Goal: Transaction & Acquisition: Book appointment/travel/reservation

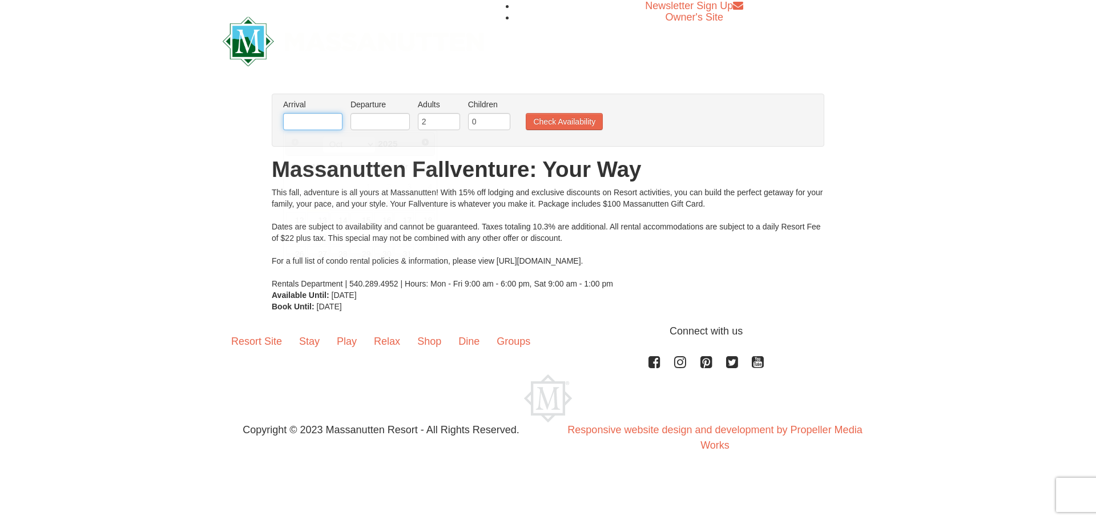
click at [297, 116] on input "text" at bounding box center [312, 121] width 59 height 17
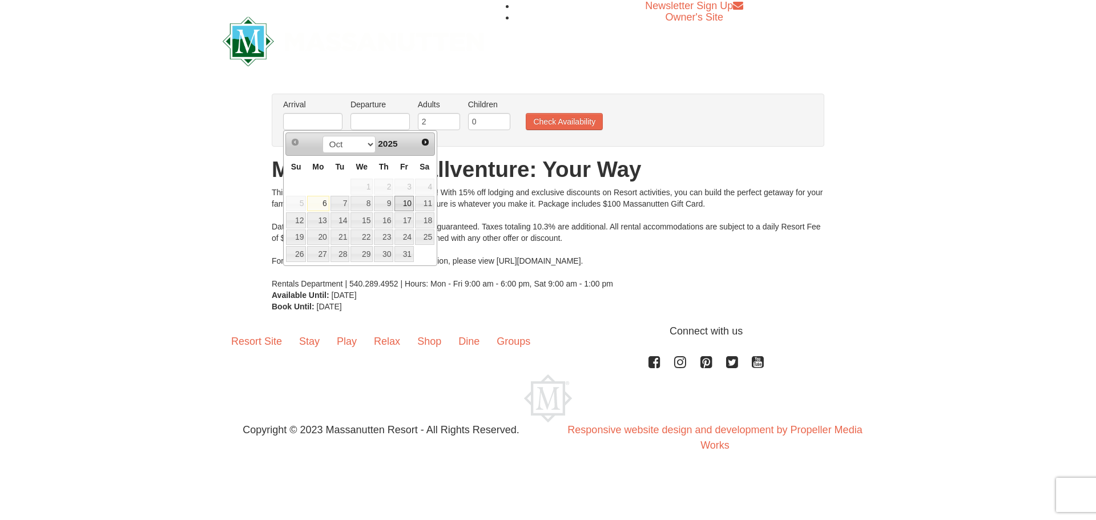
click at [409, 202] on link "10" at bounding box center [403, 204] width 19 height 16
type input "[DATE]"
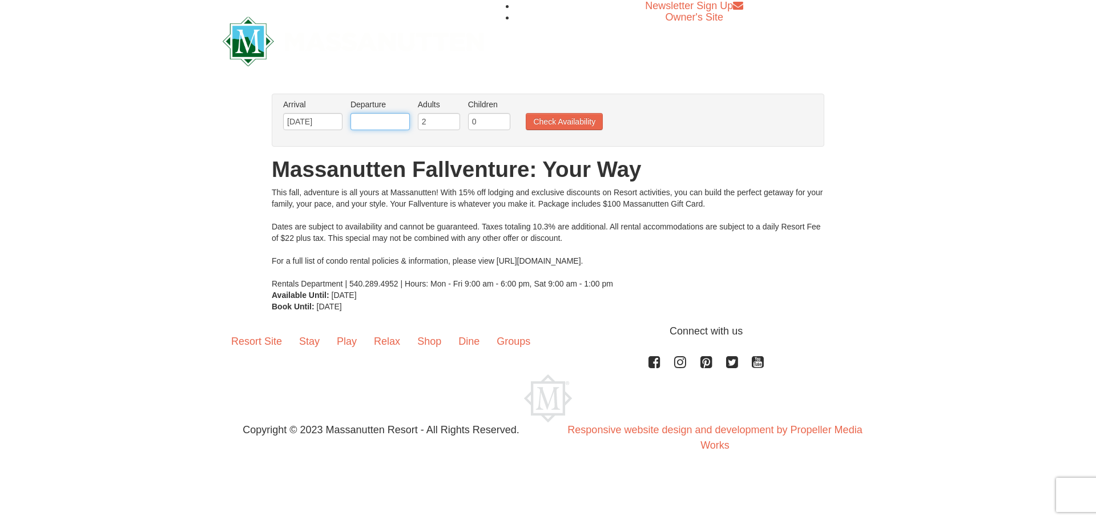
click at [378, 120] on input "text" at bounding box center [379, 121] width 59 height 17
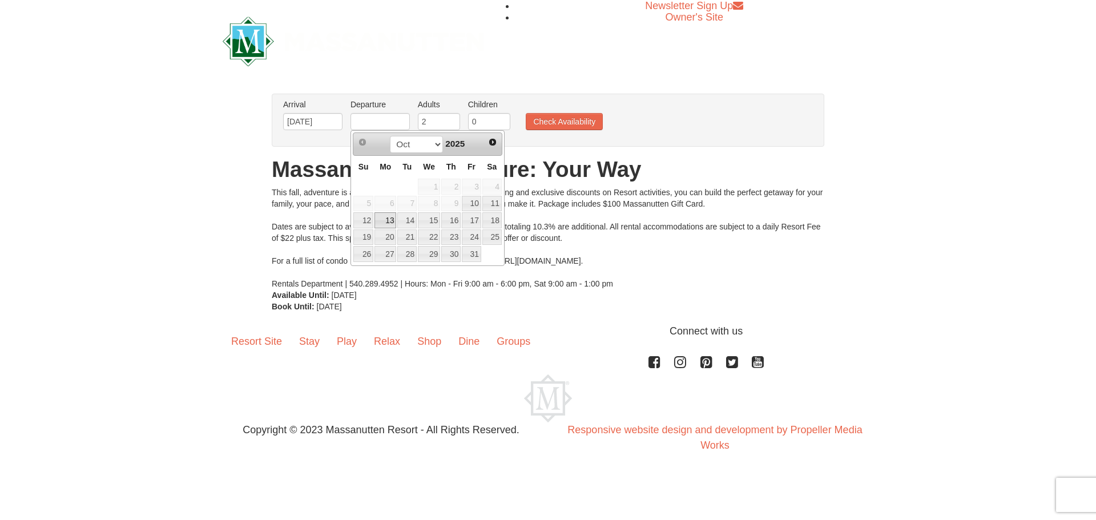
click at [382, 223] on link "13" at bounding box center [385, 220] width 22 height 16
type input "[DATE]"
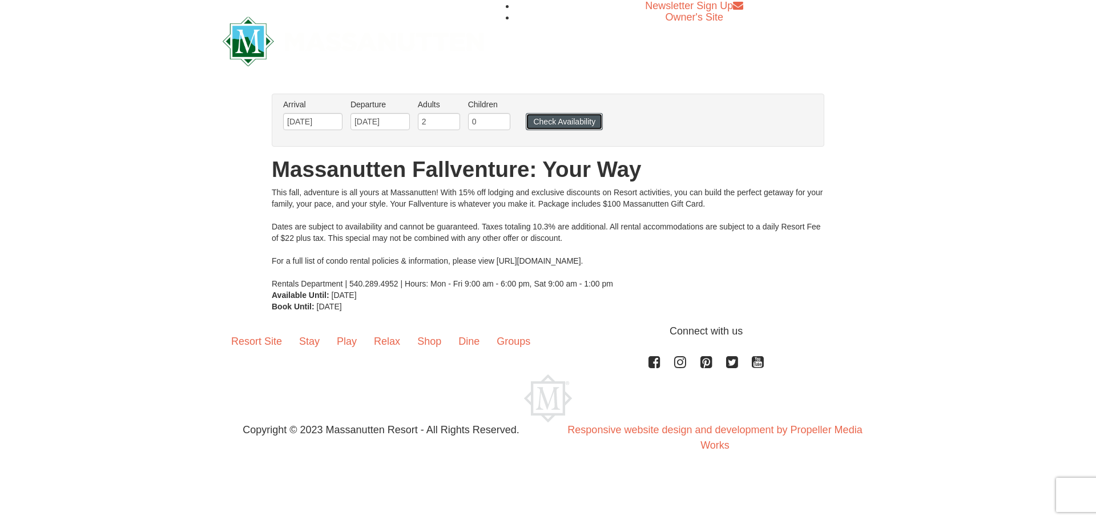
click at [569, 122] on button "Check Availability" at bounding box center [564, 121] width 77 height 17
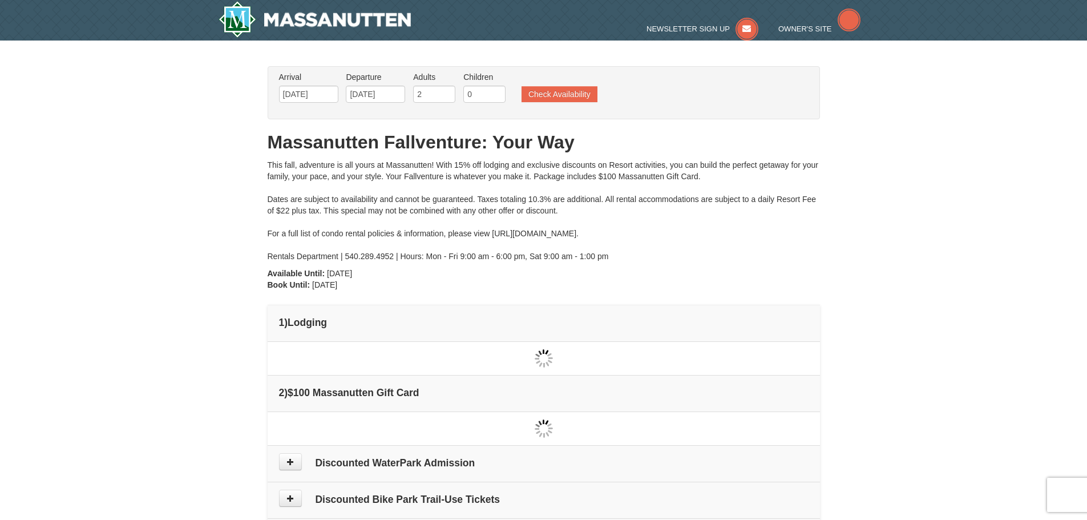
type input "[DATE]"
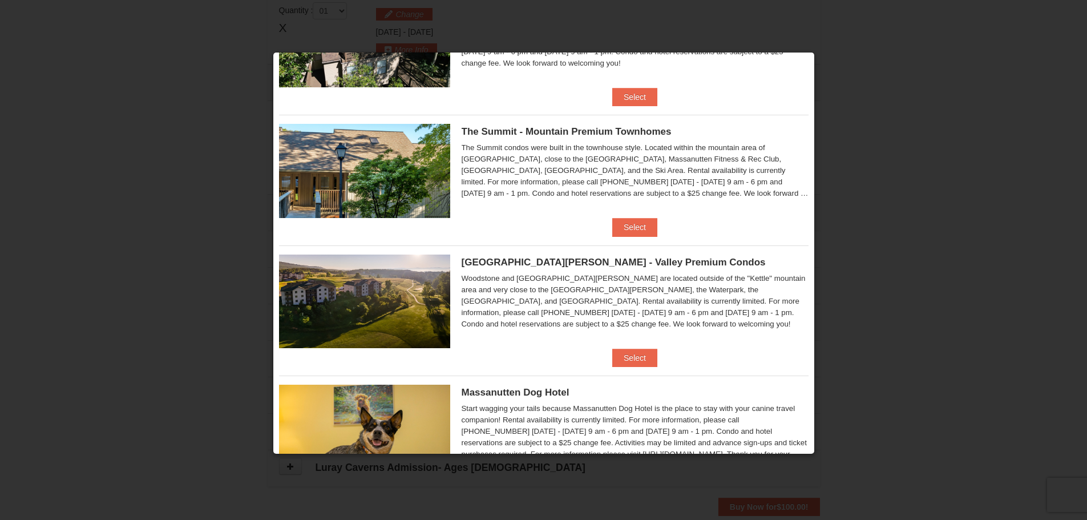
scroll to position [426, 0]
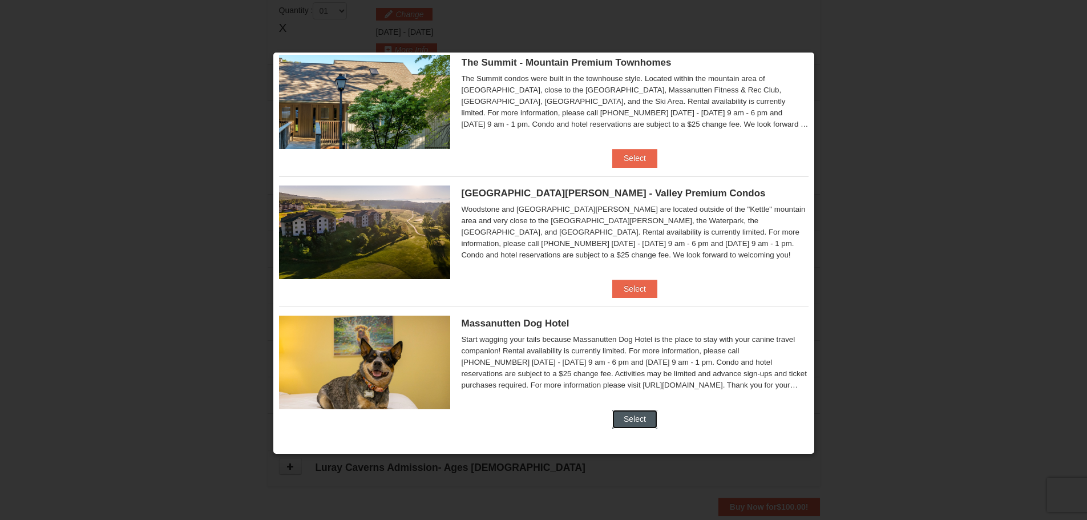
click at [632, 422] on button "Select" at bounding box center [634, 419] width 45 height 18
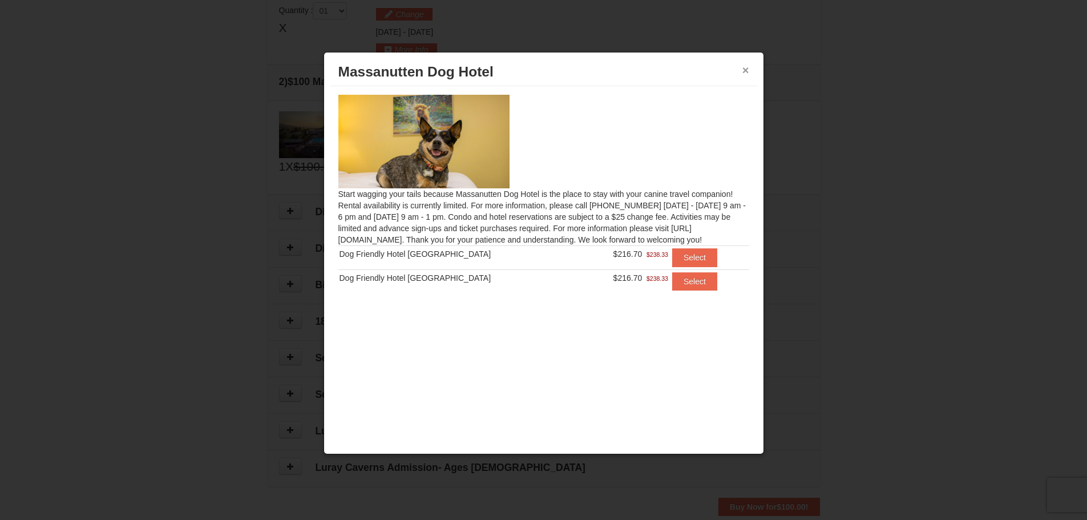
click at [748, 70] on button "×" at bounding box center [746, 70] width 7 height 11
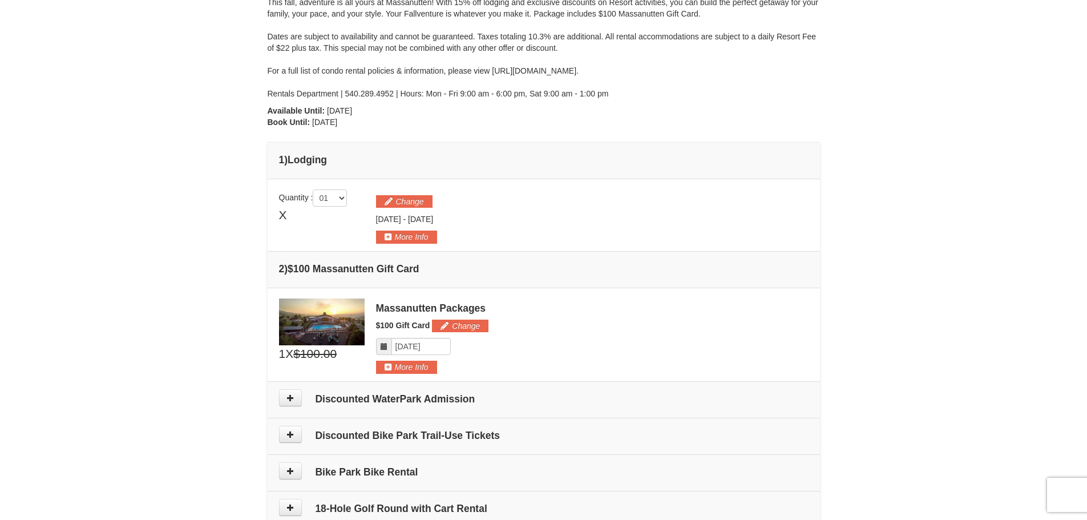
scroll to position [164, 0]
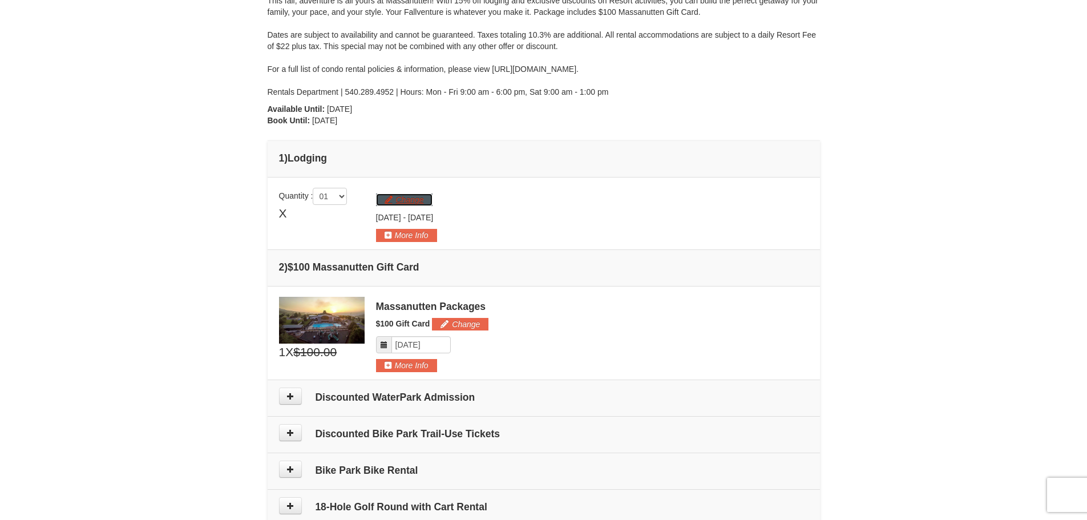
click at [409, 200] on button "Change" at bounding box center [404, 200] width 57 height 13
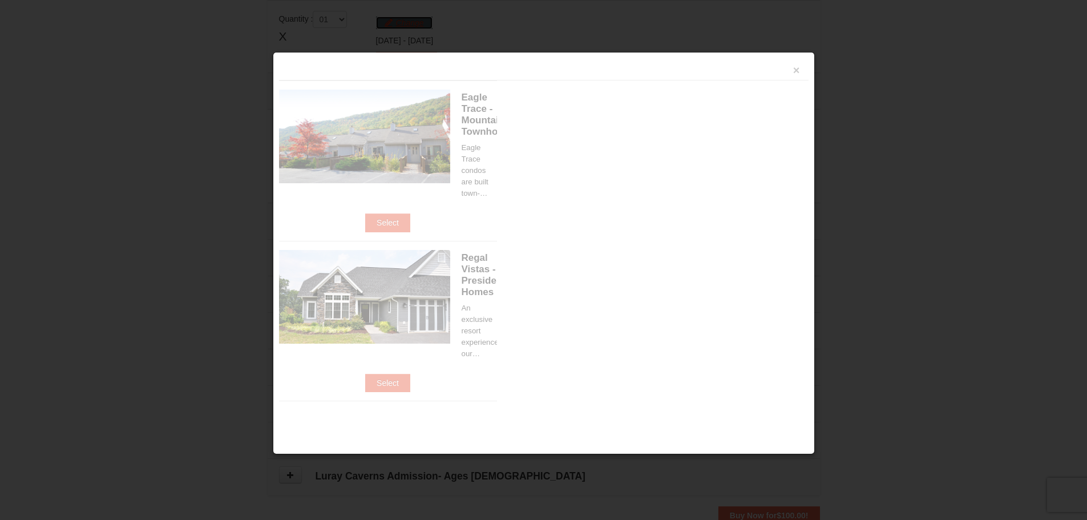
scroll to position [352, 0]
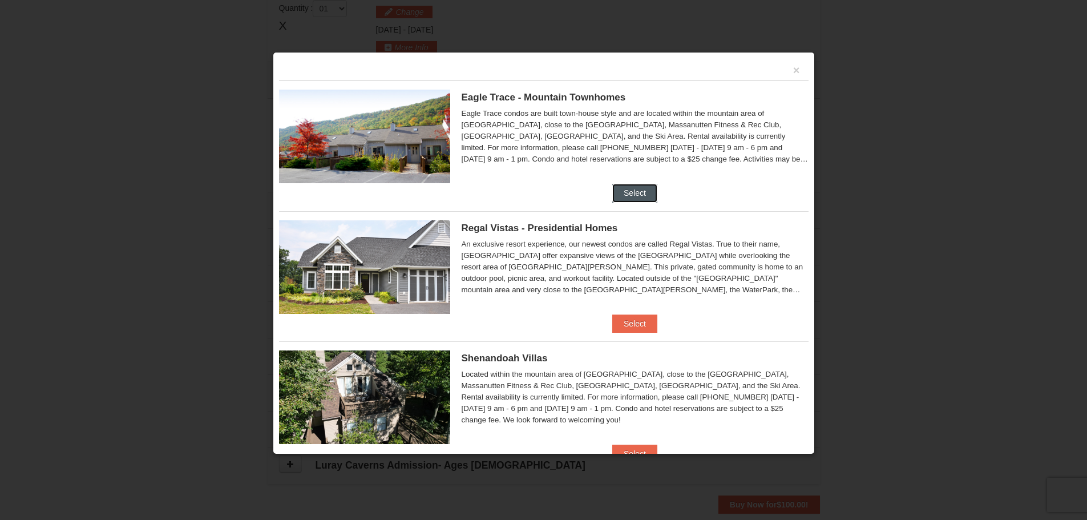
click at [638, 191] on button "Select" at bounding box center [634, 193] width 45 height 18
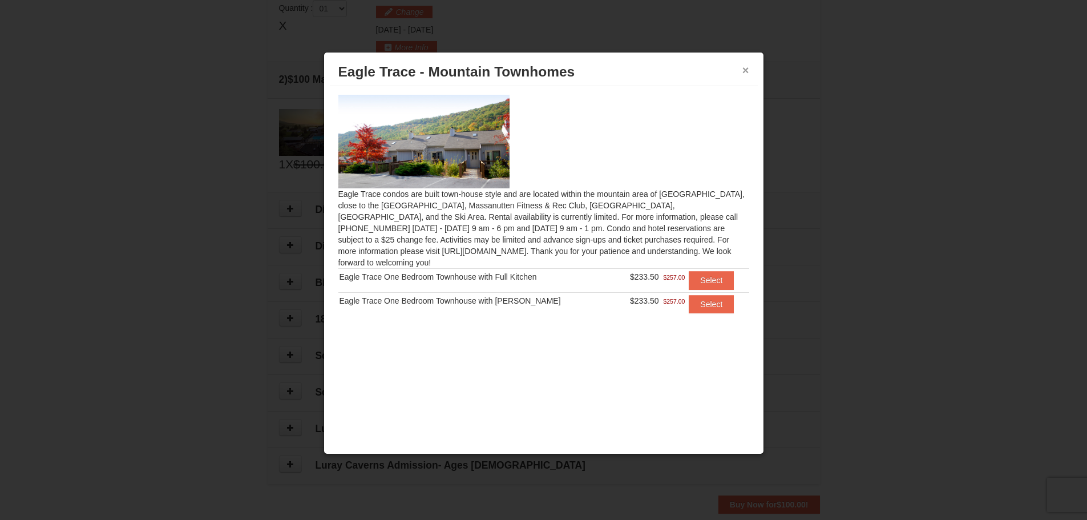
click at [747, 72] on button "×" at bounding box center [746, 70] width 7 height 11
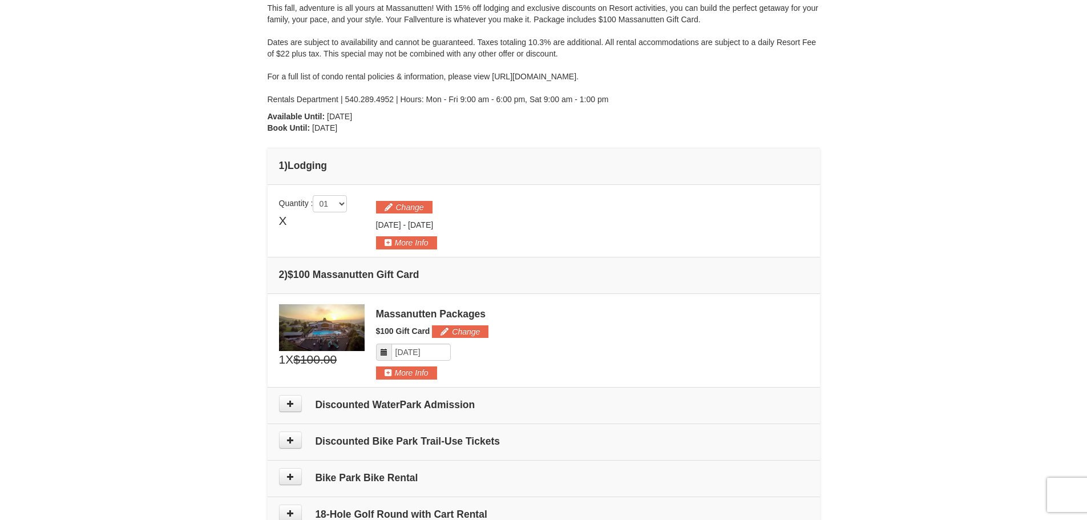
scroll to position [135, 0]
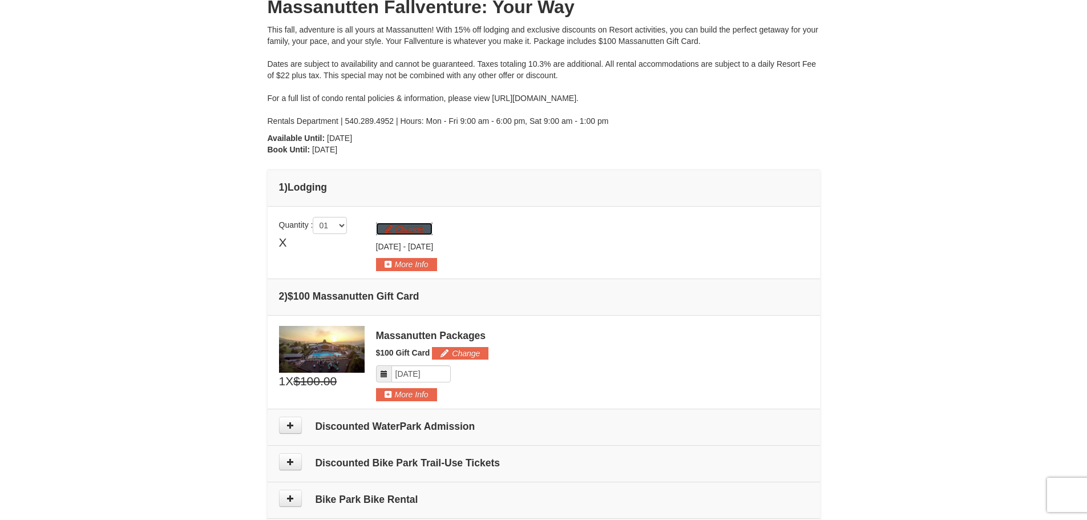
click at [399, 229] on button "Change" at bounding box center [404, 229] width 57 height 13
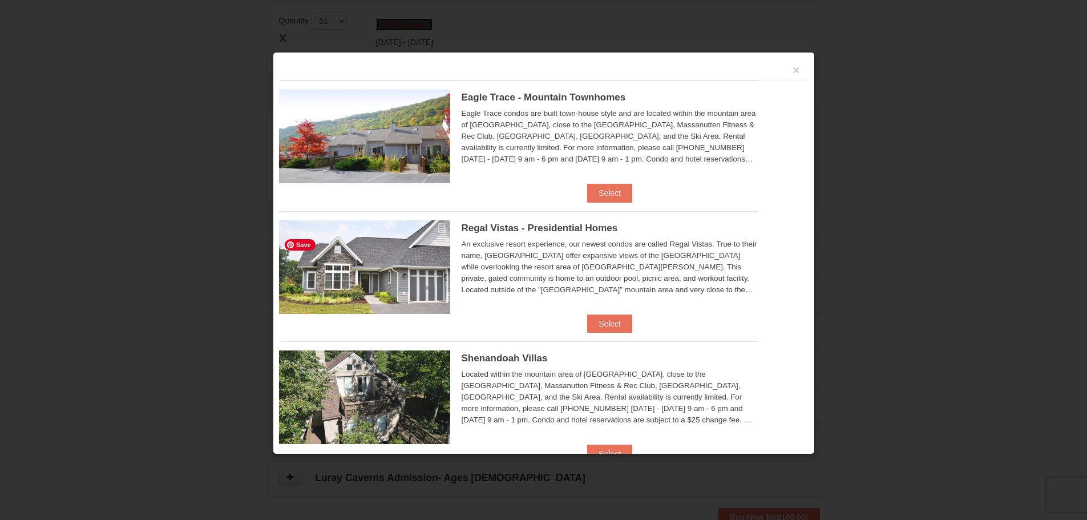
scroll to position [352, 0]
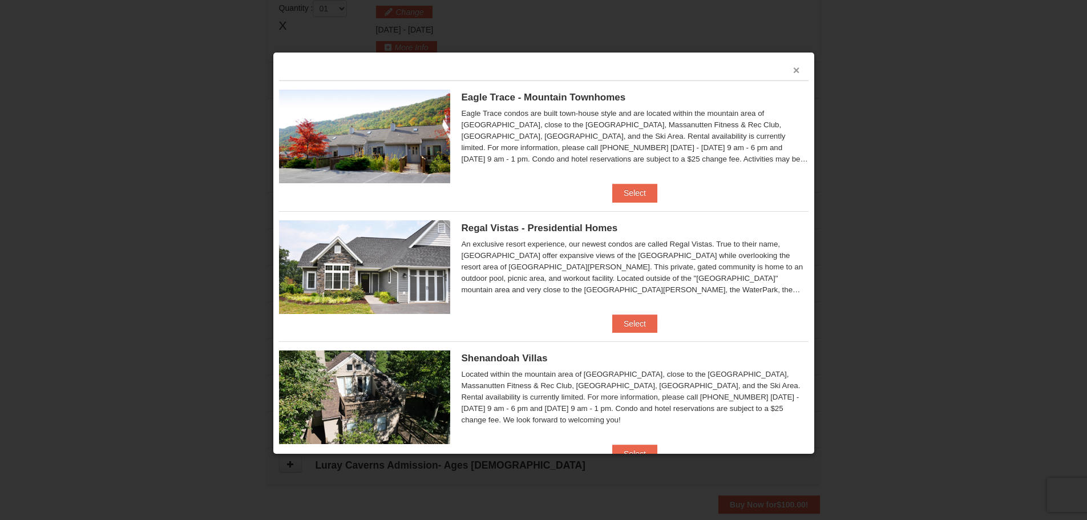
click at [793, 71] on button "×" at bounding box center [796, 70] width 7 height 11
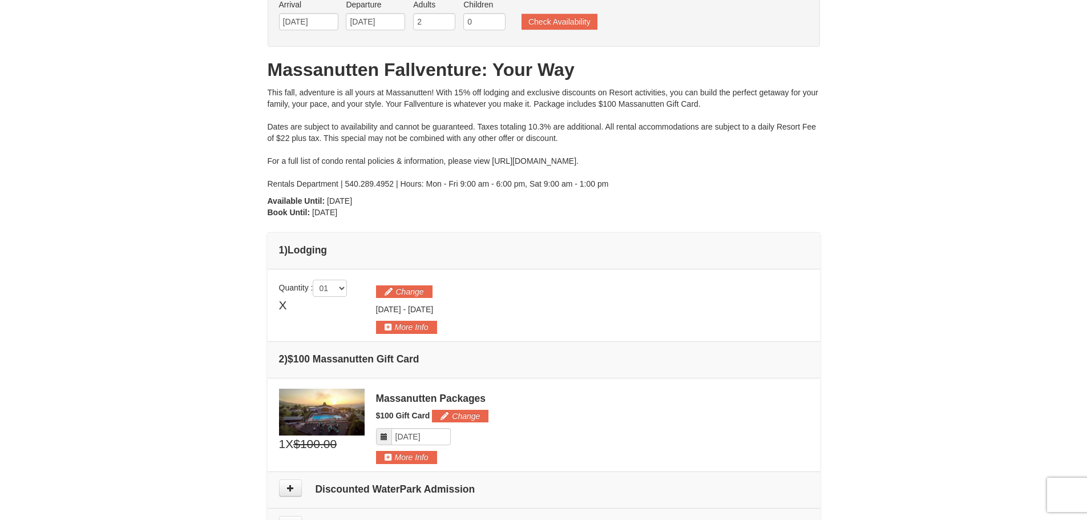
scroll to position [67, 0]
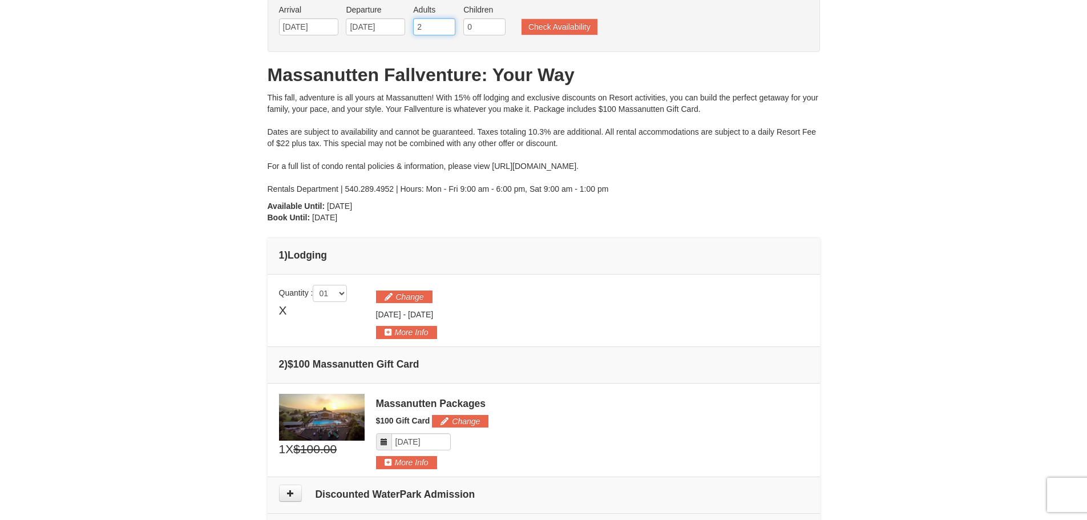
click at [441, 24] on input "2" at bounding box center [434, 26] width 42 height 17
click at [447, 22] on input "3" at bounding box center [434, 26] width 42 height 17
type input "4"
click at [447, 22] on input "4" at bounding box center [434, 26] width 42 height 17
click at [497, 22] on input "1" at bounding box center [484, 26] width 42 height 17
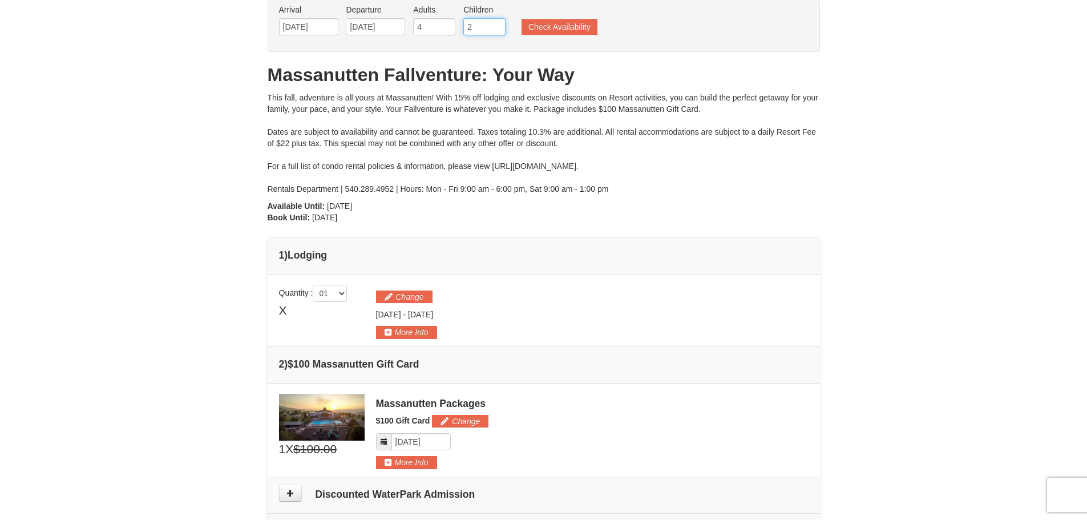
click at [497, 22] on input "2" at bounding box center [484, 26] width 42 height 17
click at [497, 22] on input "3" at bounding box center [484, 26] width 42 height 17
type input "4"
click at [497, 22] on input "4" at bounding box center [484, 26] width 42 height 17
click at [540, 23] on button "Check Availability" at bounding box center [560, 27] width 76 height 16
